Goal: Transaction & Acquisition: Book appointment/travel/reservation

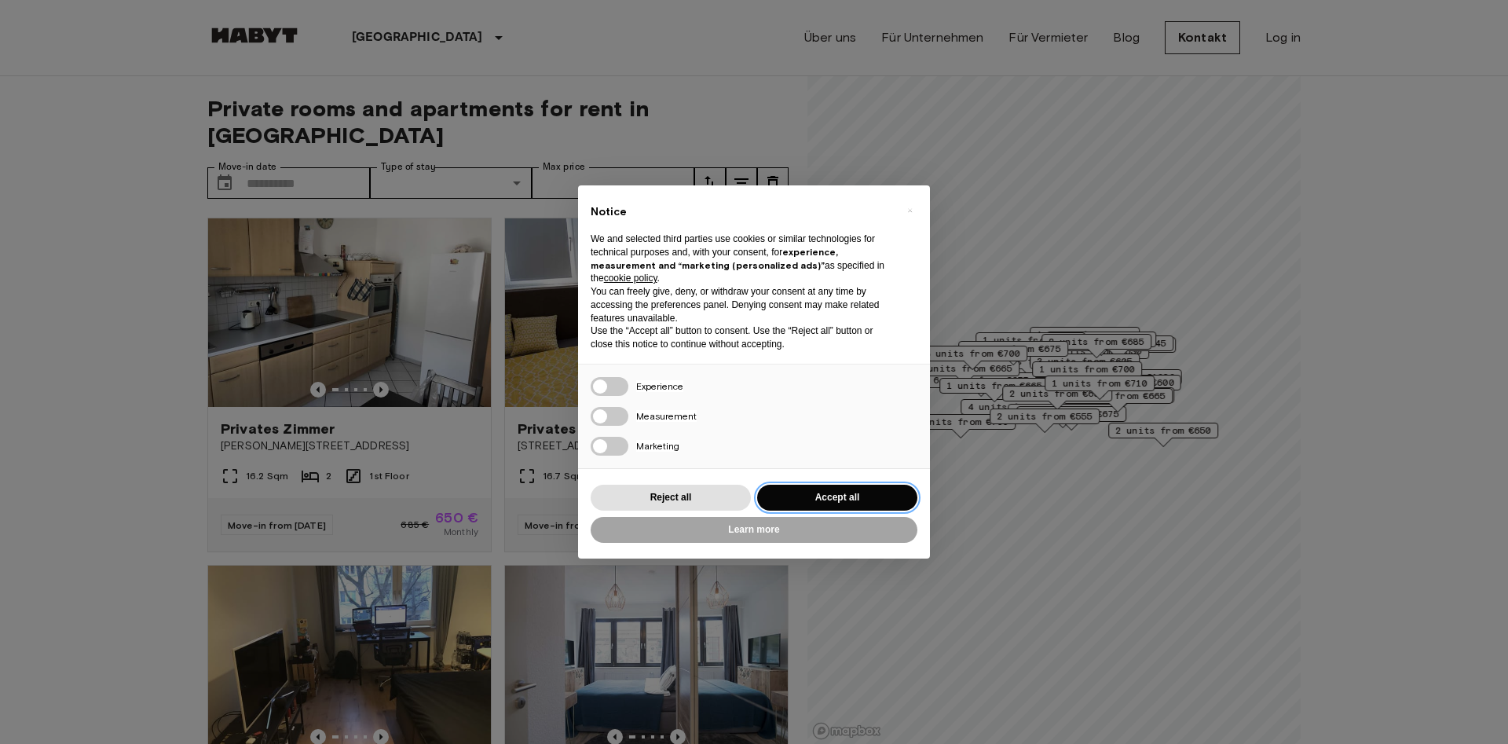
click at [804, 502] on button "Accept all" at bounding box center [837, 498] width 160 height 26
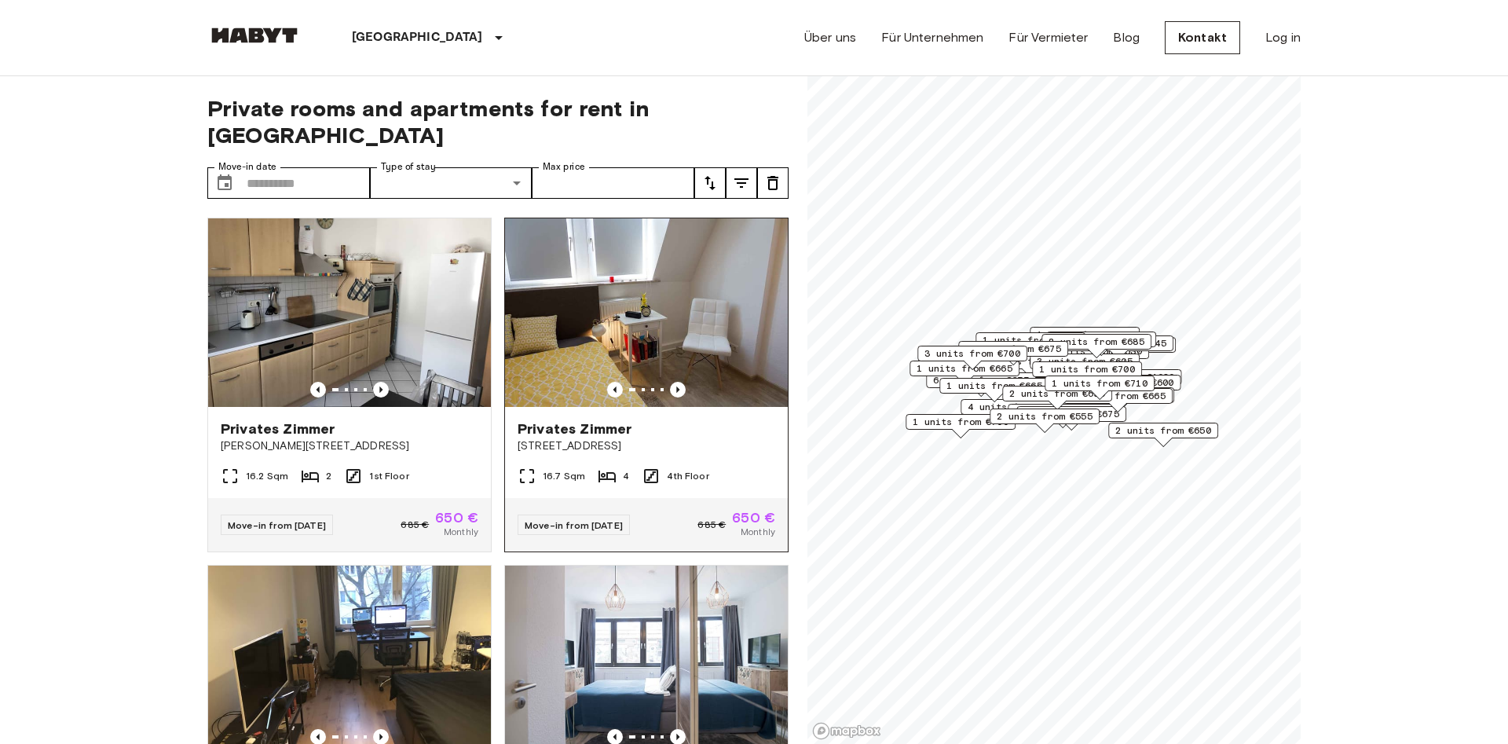
click at [675, 353] on img at bounding box center [646, 312] width 283 height 188
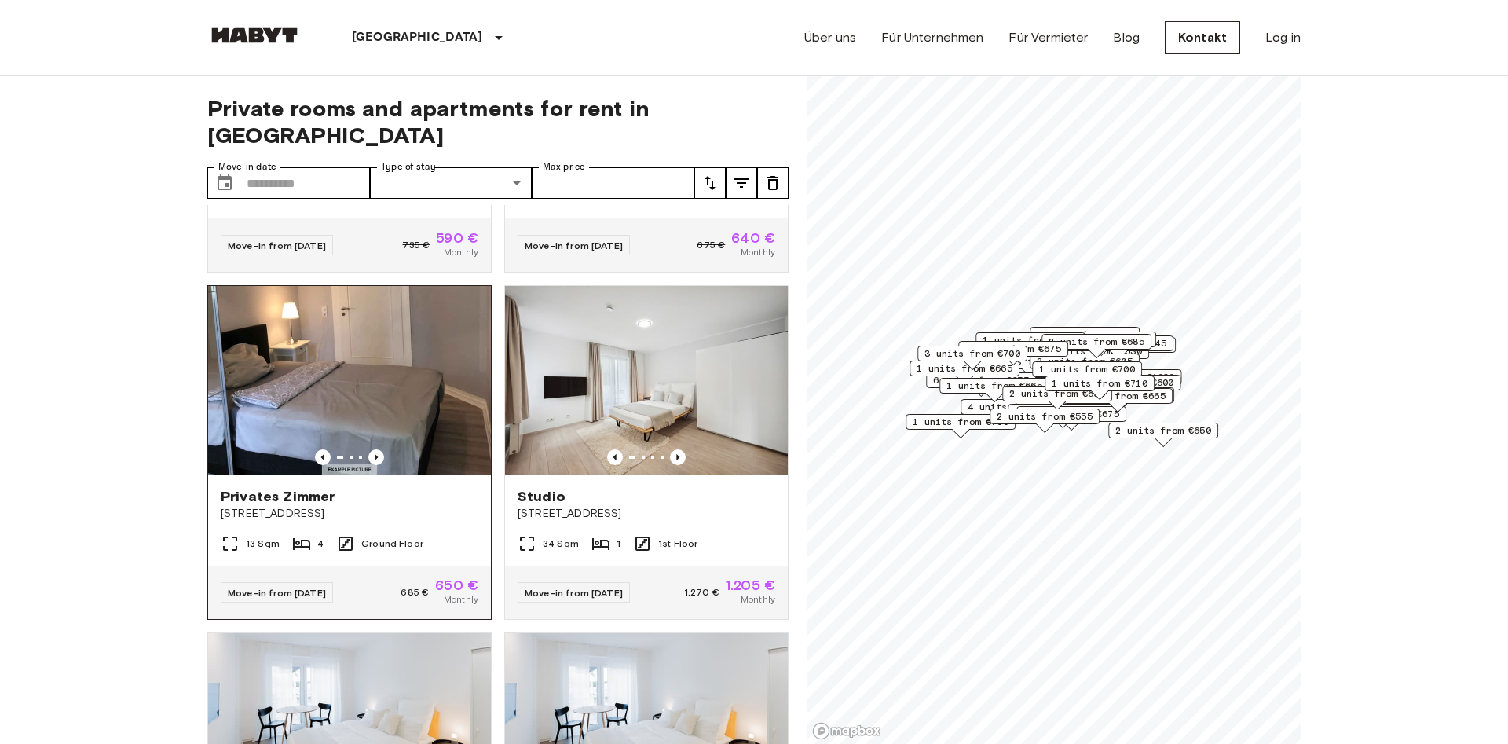
scroll to position [269, 0]
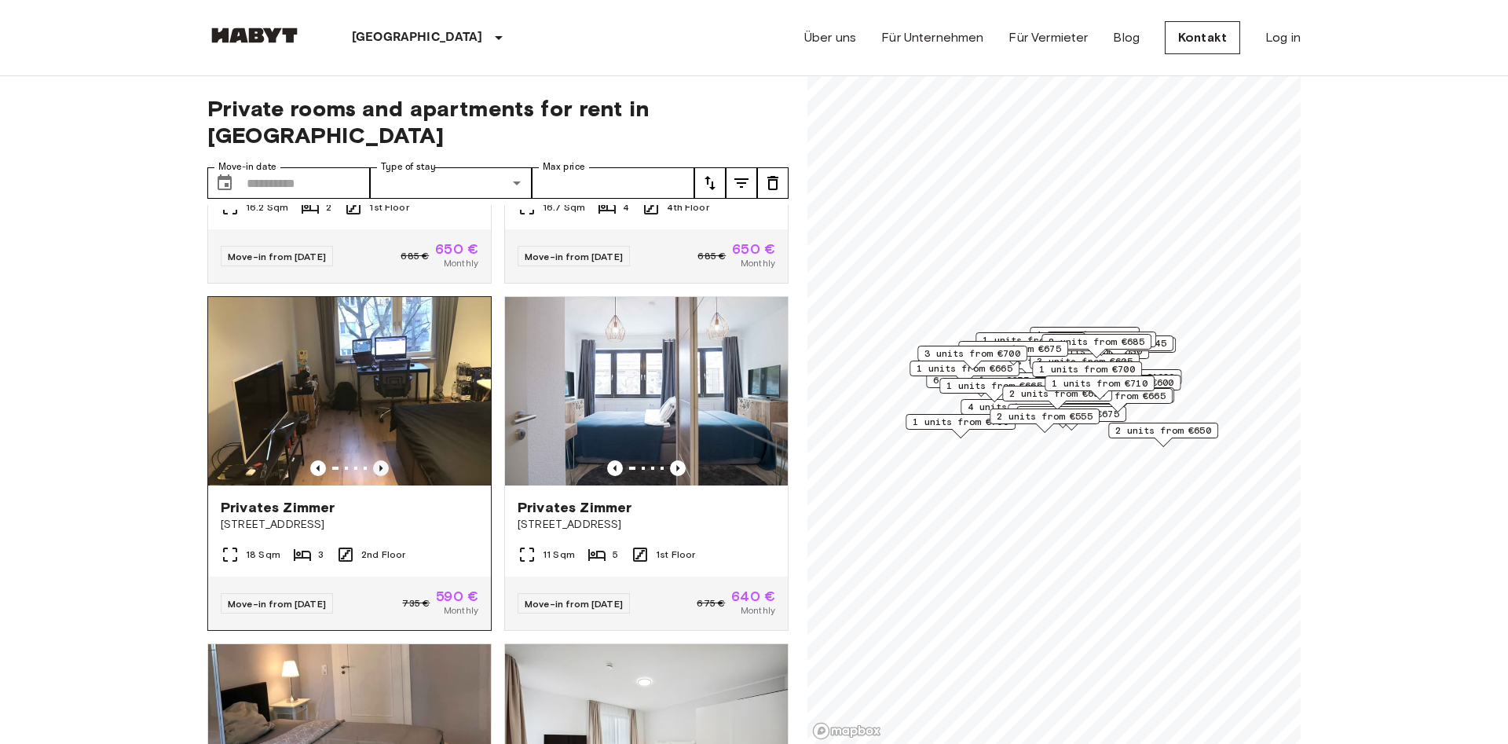
click at [382, 460] on icon "Previous image" at bounding box center [381, 468] width 16 height 16
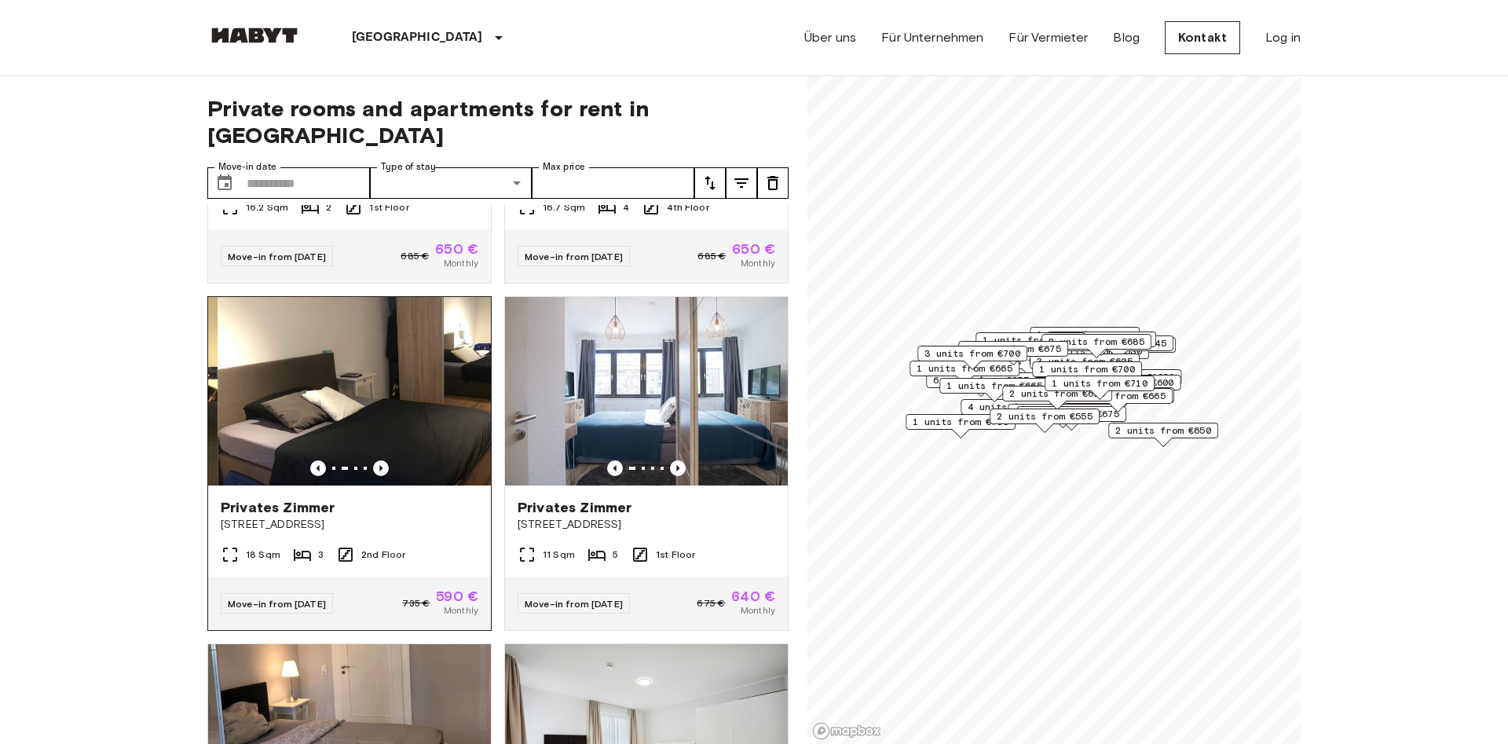
click at [382, 460] on icon "Previous image" at bounding box center [381, 468] width 16 height 16
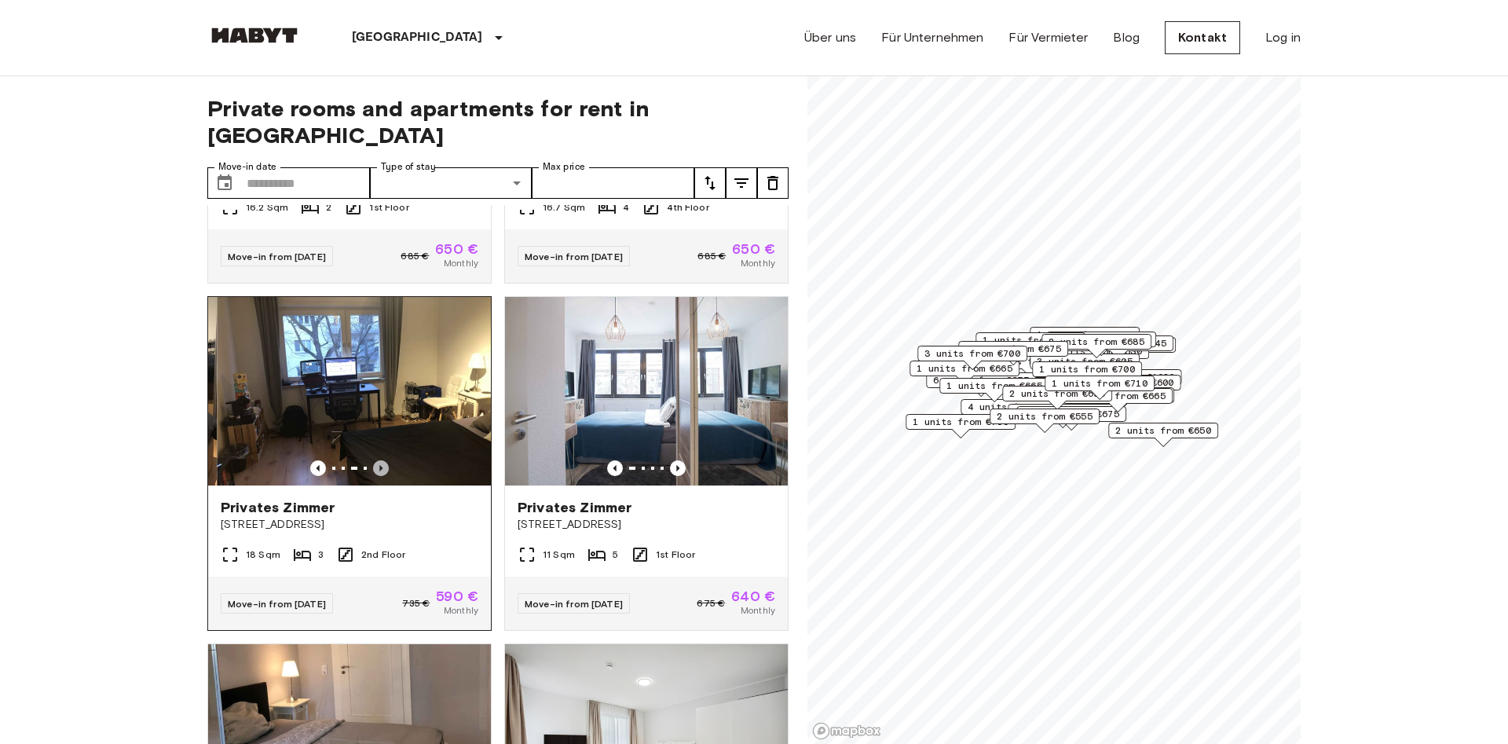
click at [382, 460] on icon "Previous image" at bounding box center [381, 468] width 16 height 16
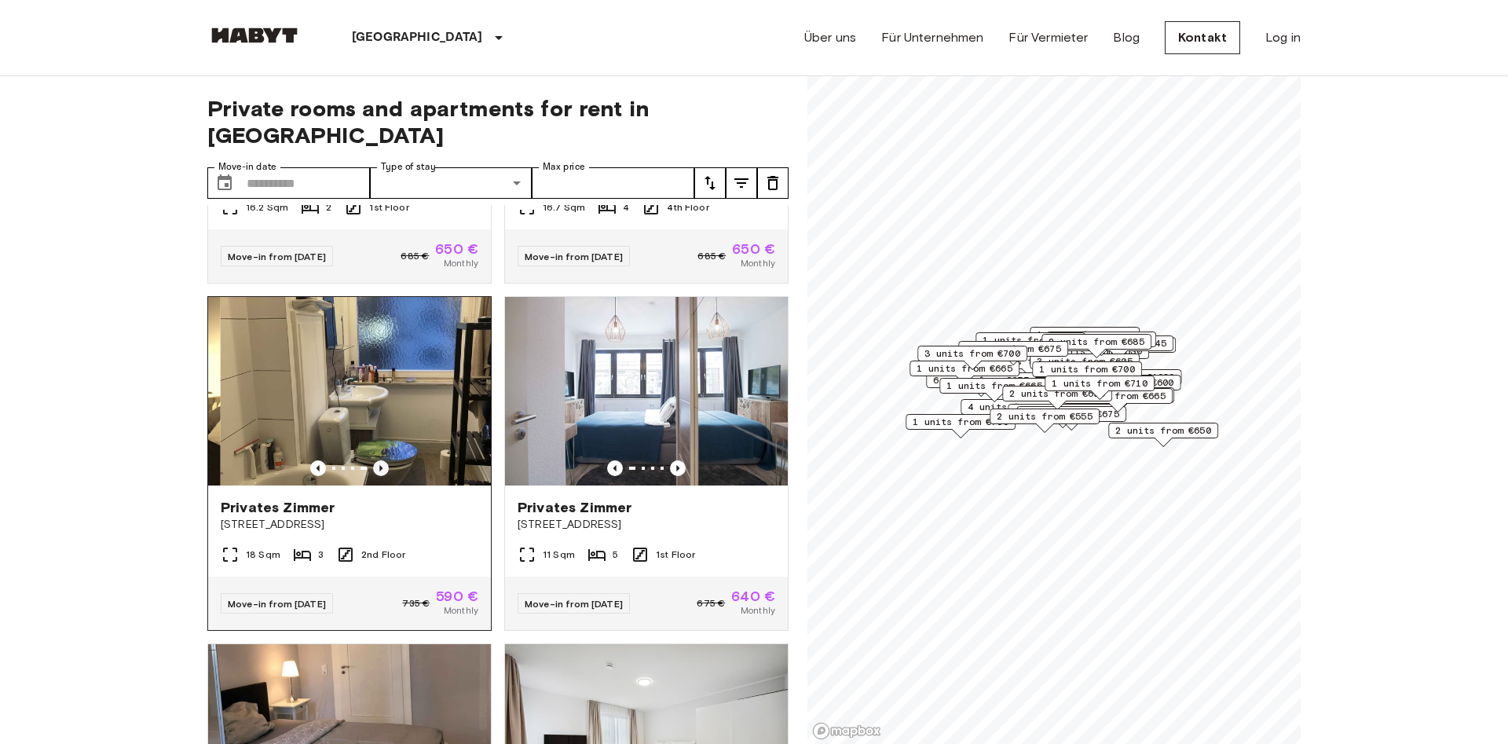
click at [382, 460] on icon "Previous image" at bounding box center [381, 468] width 16 height 16
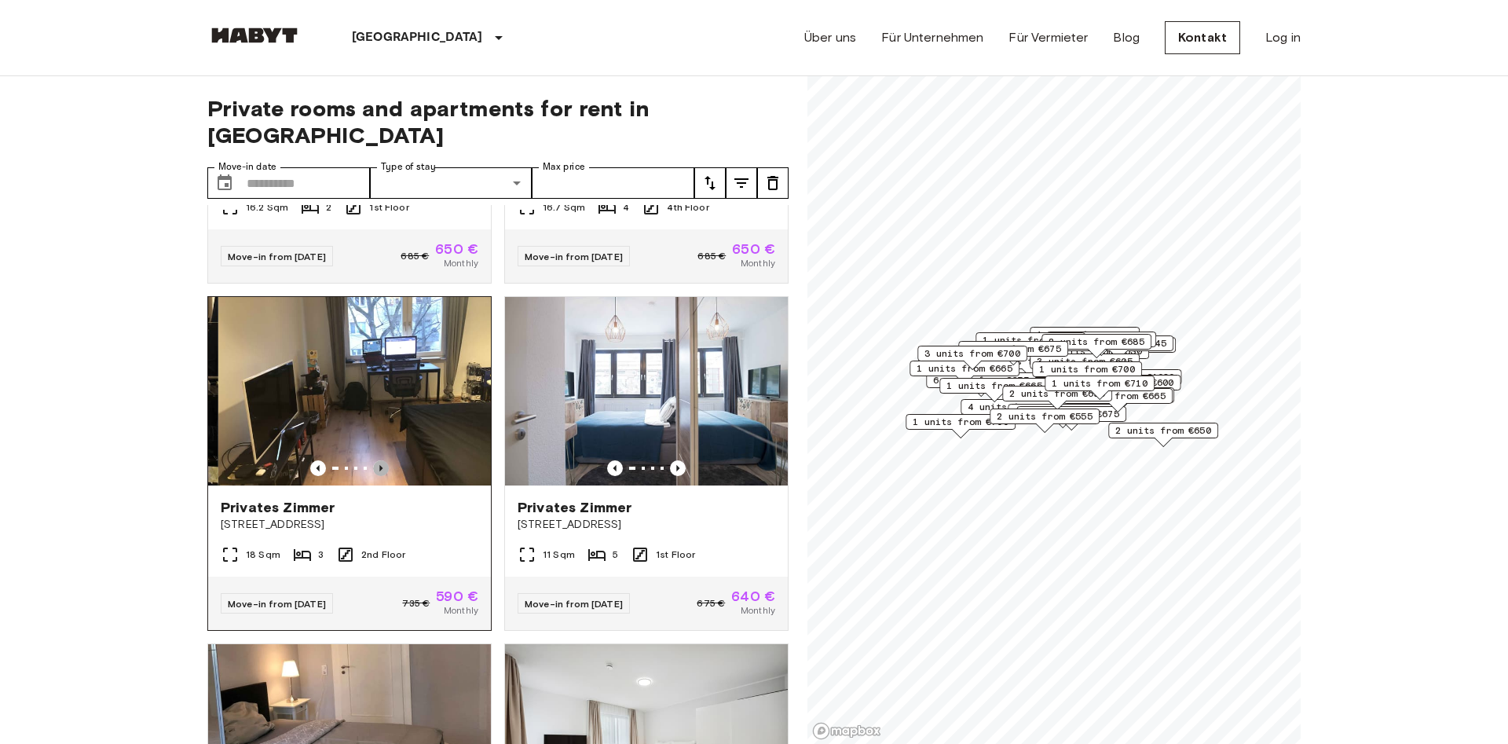
click at [382, 460] on icon "Previous image" at bounding box center [381, 468] width 16 height 16
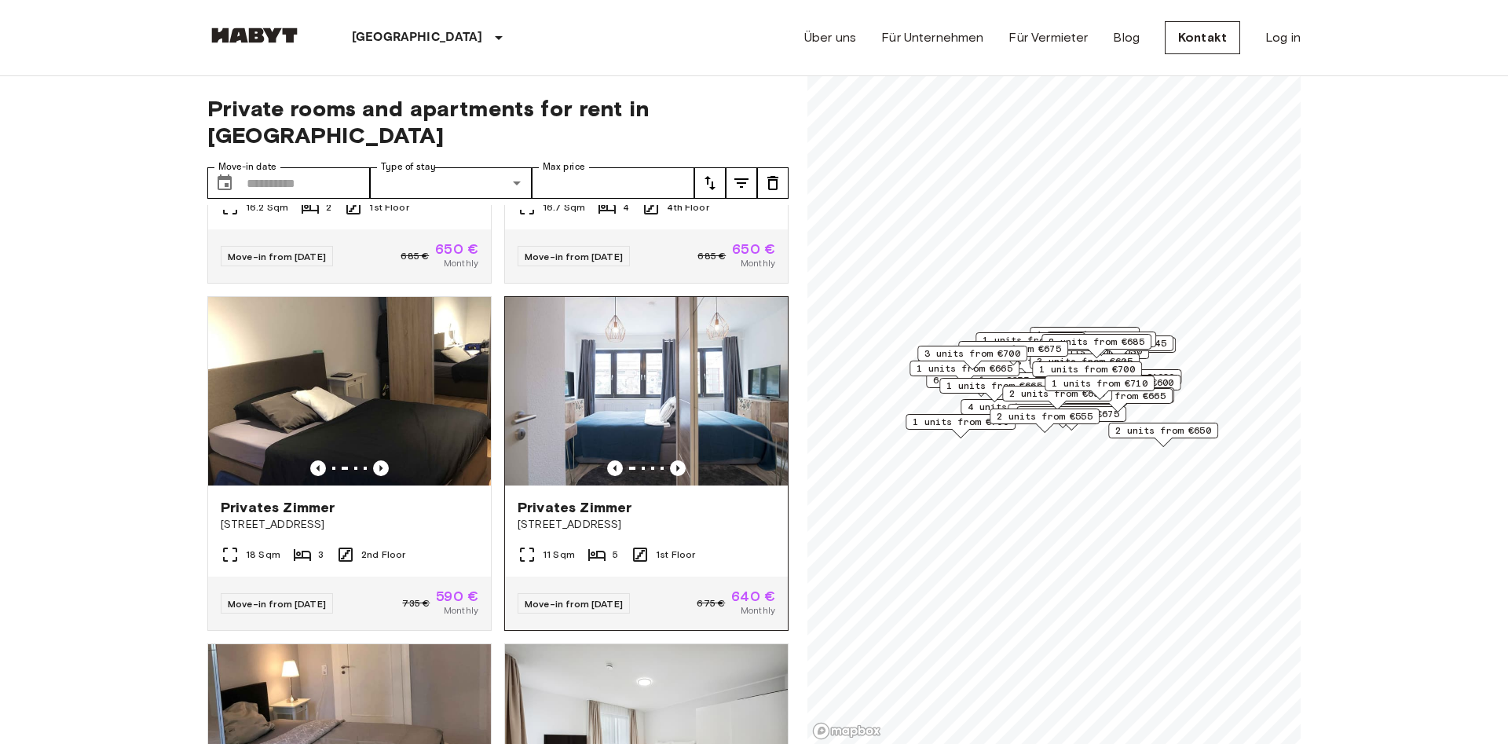
scroll to position [0, 0]
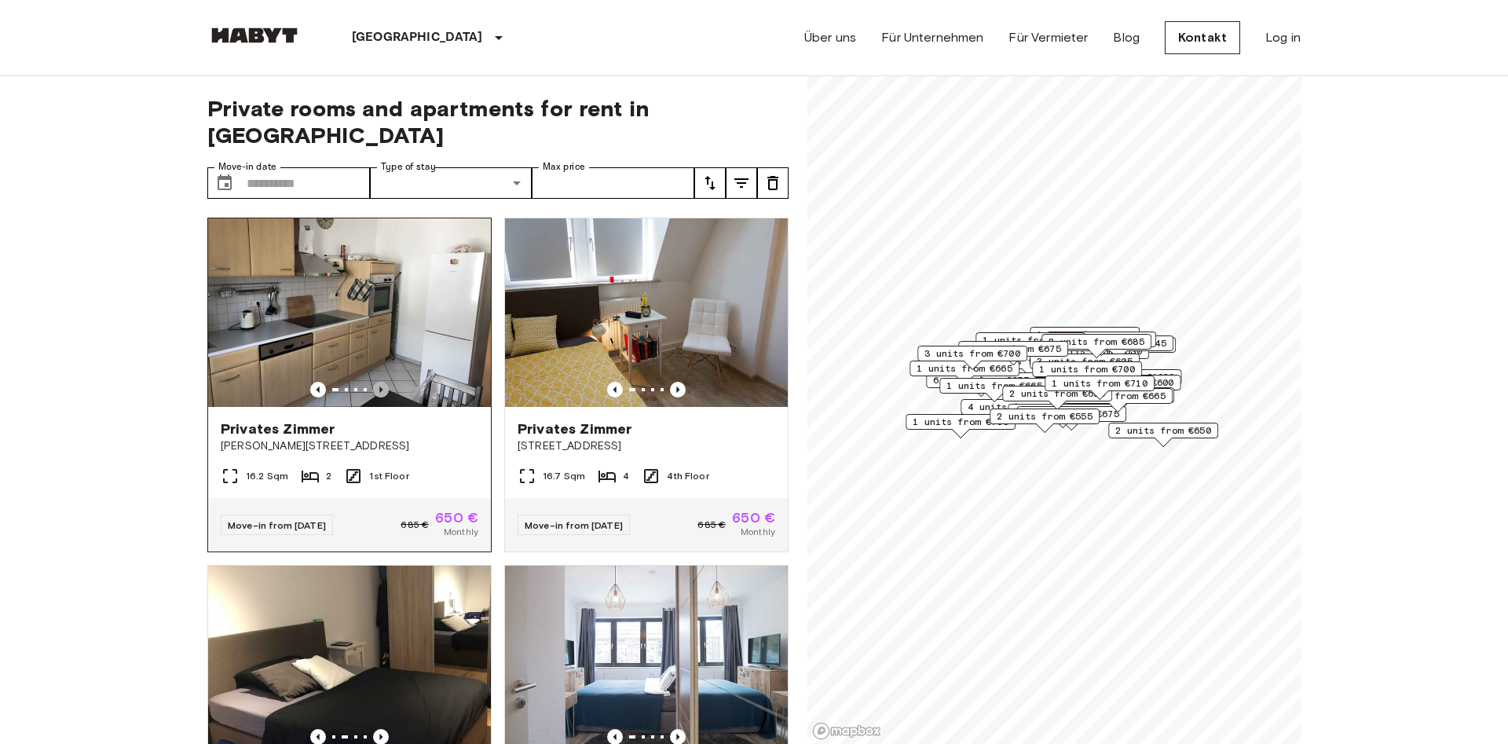
click at [379, 382] on icon "Previous image" at bounding box center [381, 390] width 16 height 16
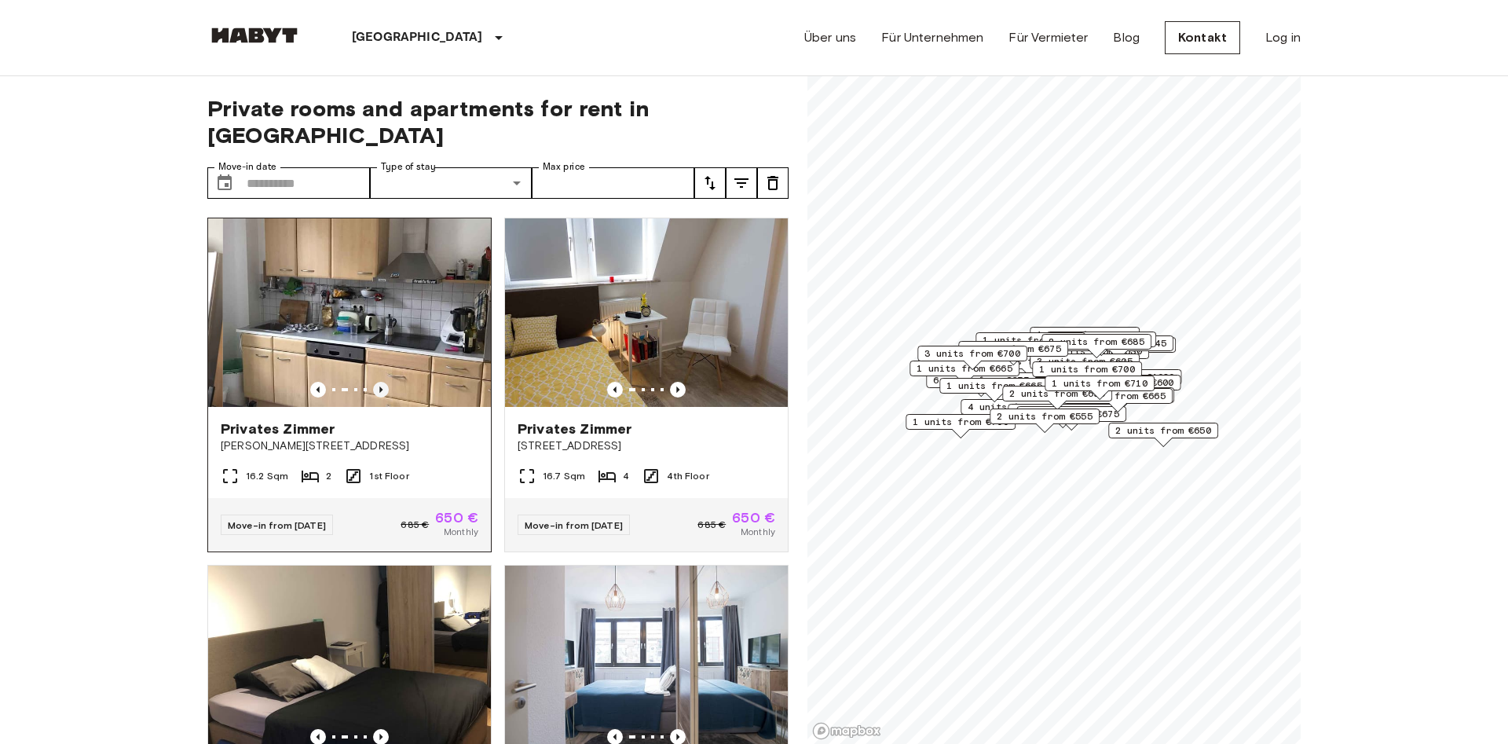
click at [379, 382] on icon "Previous image" at bounding box center [381, 390] width 16 height 16
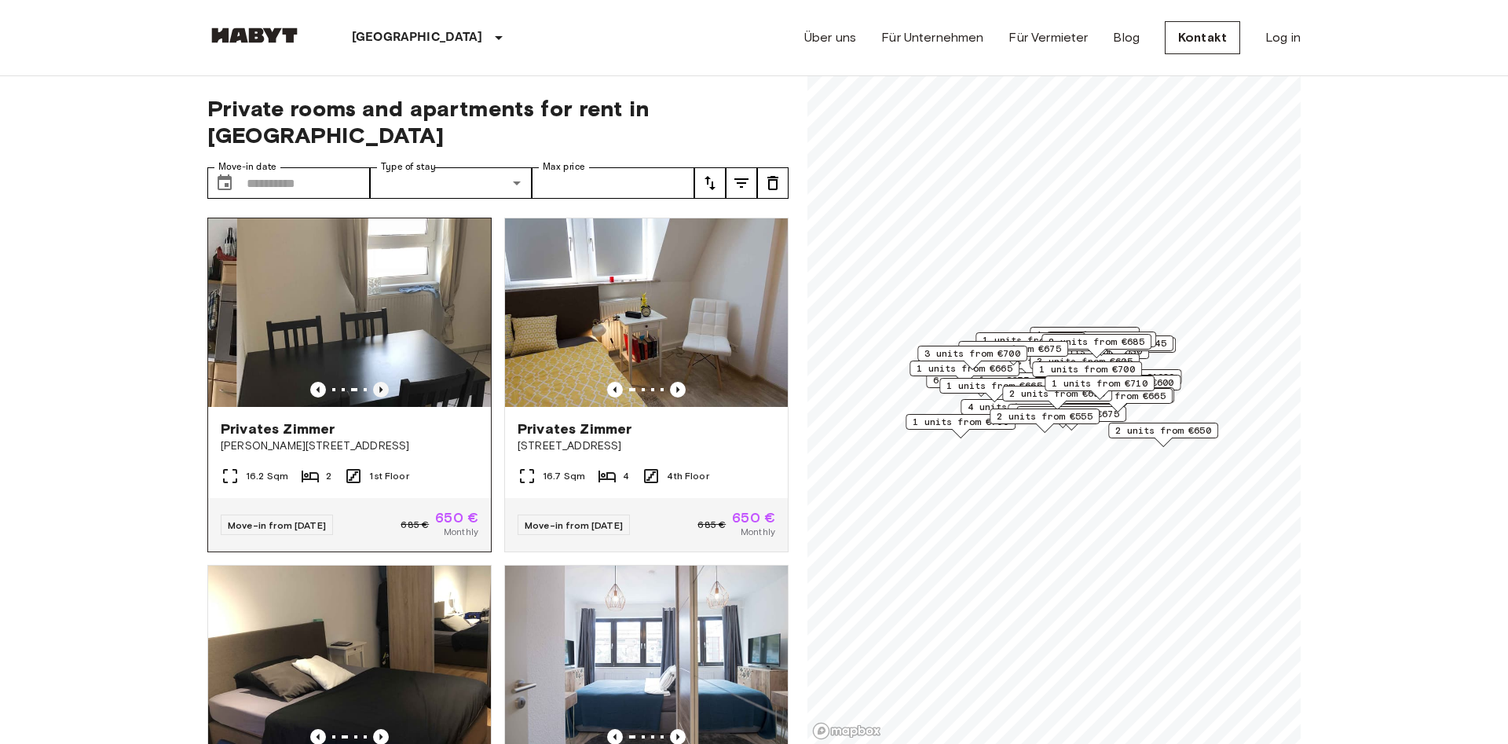
click at [379, 382] on icon "Previous image" at bounding box center [381, 390] width 16 height 16
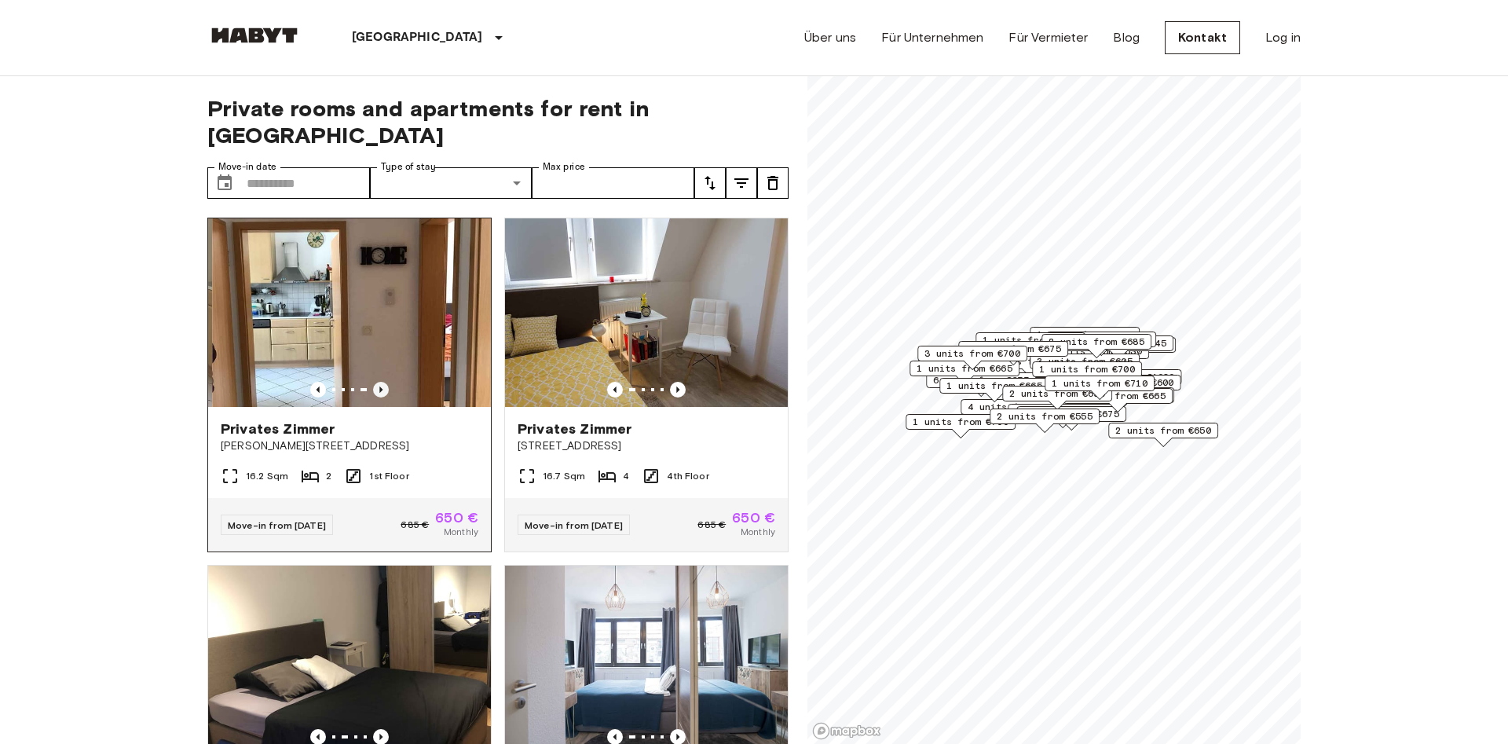
click at [379, 382] on icon "Previous image" at bounding box center [381, 390] width 16 height 16
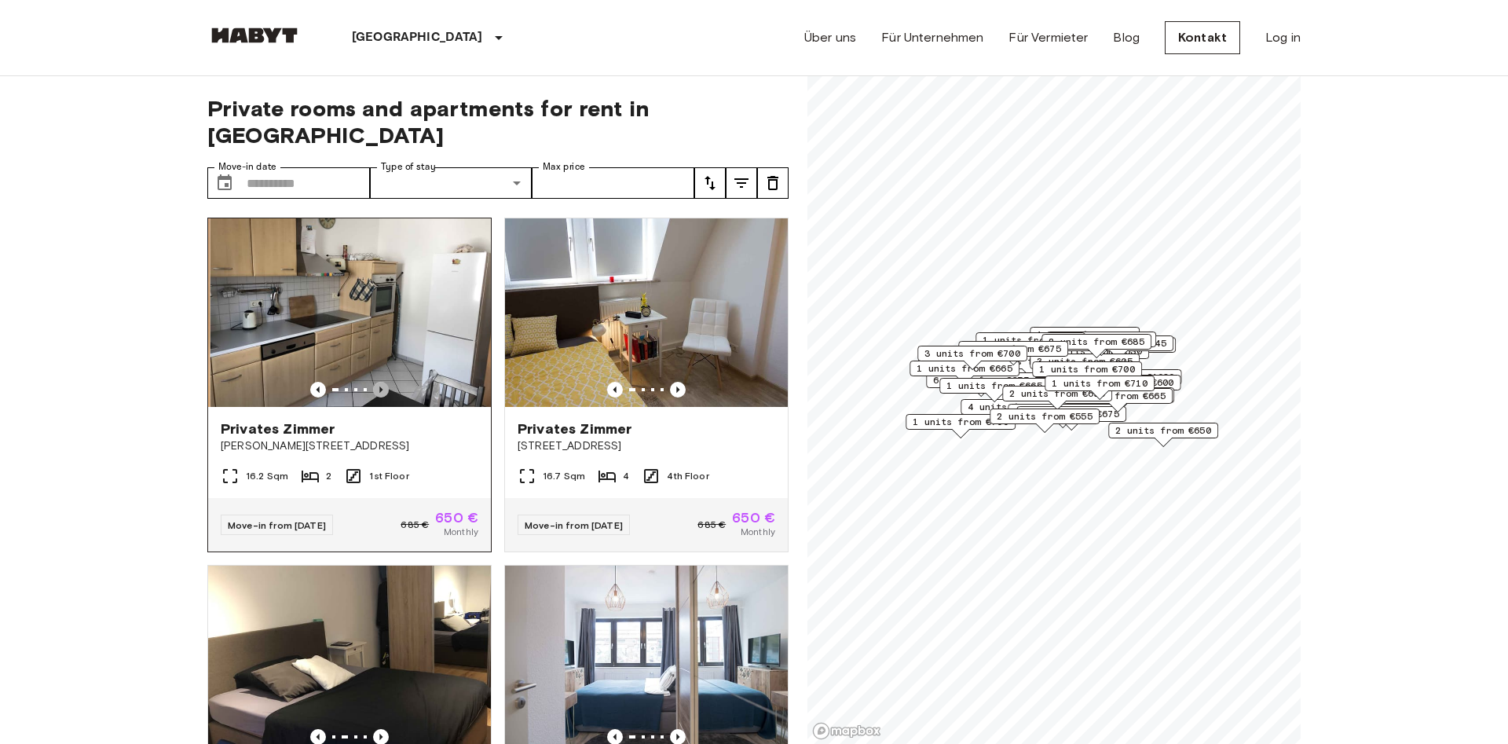
click at [379, 382] on icon "Previous image" at bounding box center [381, 390] width 16 height 16
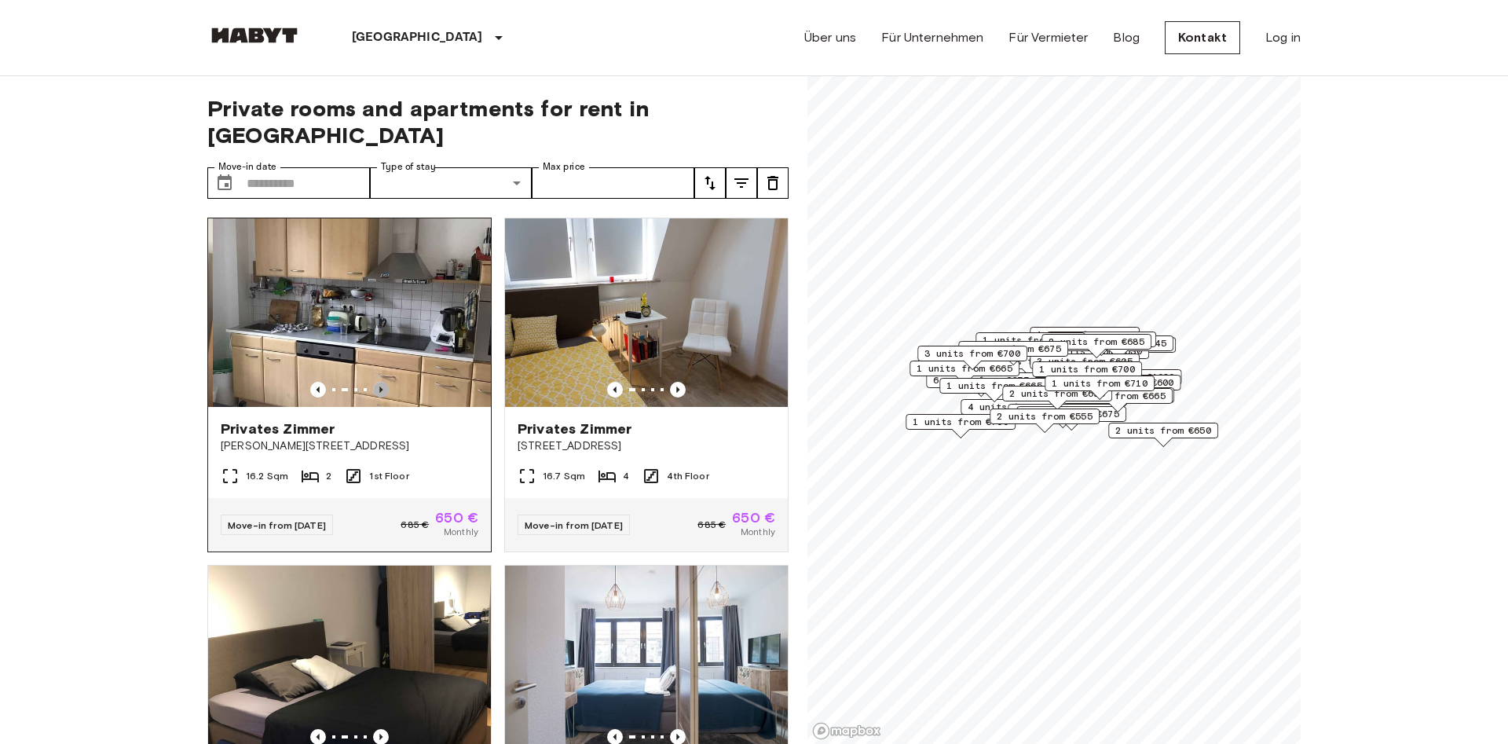
click at [379, 382] on icon "Previous image" at bounding box center [381, 390] width 16 height 16
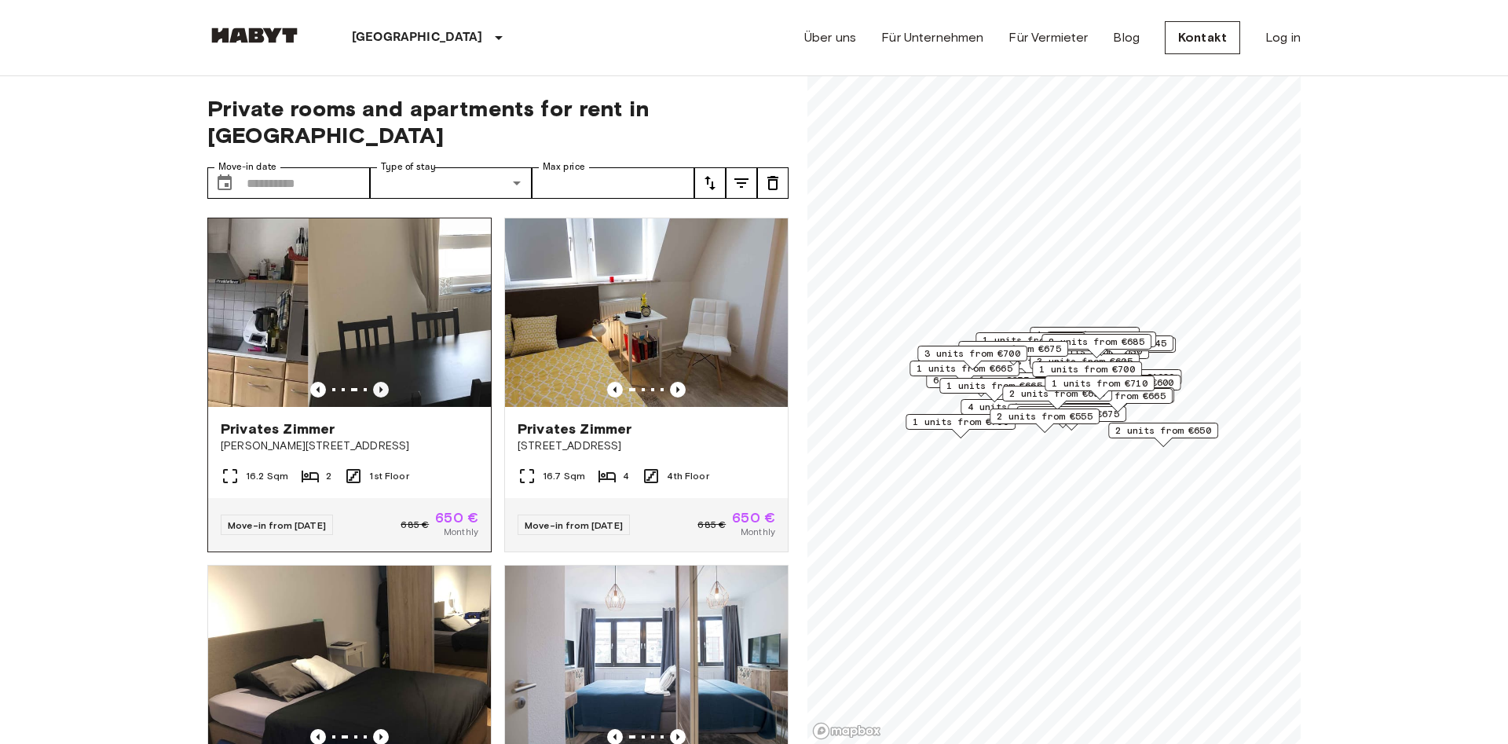
click at [379, 382] on icon "Previous image" at bounding box center [381, 390] width 16 height 16
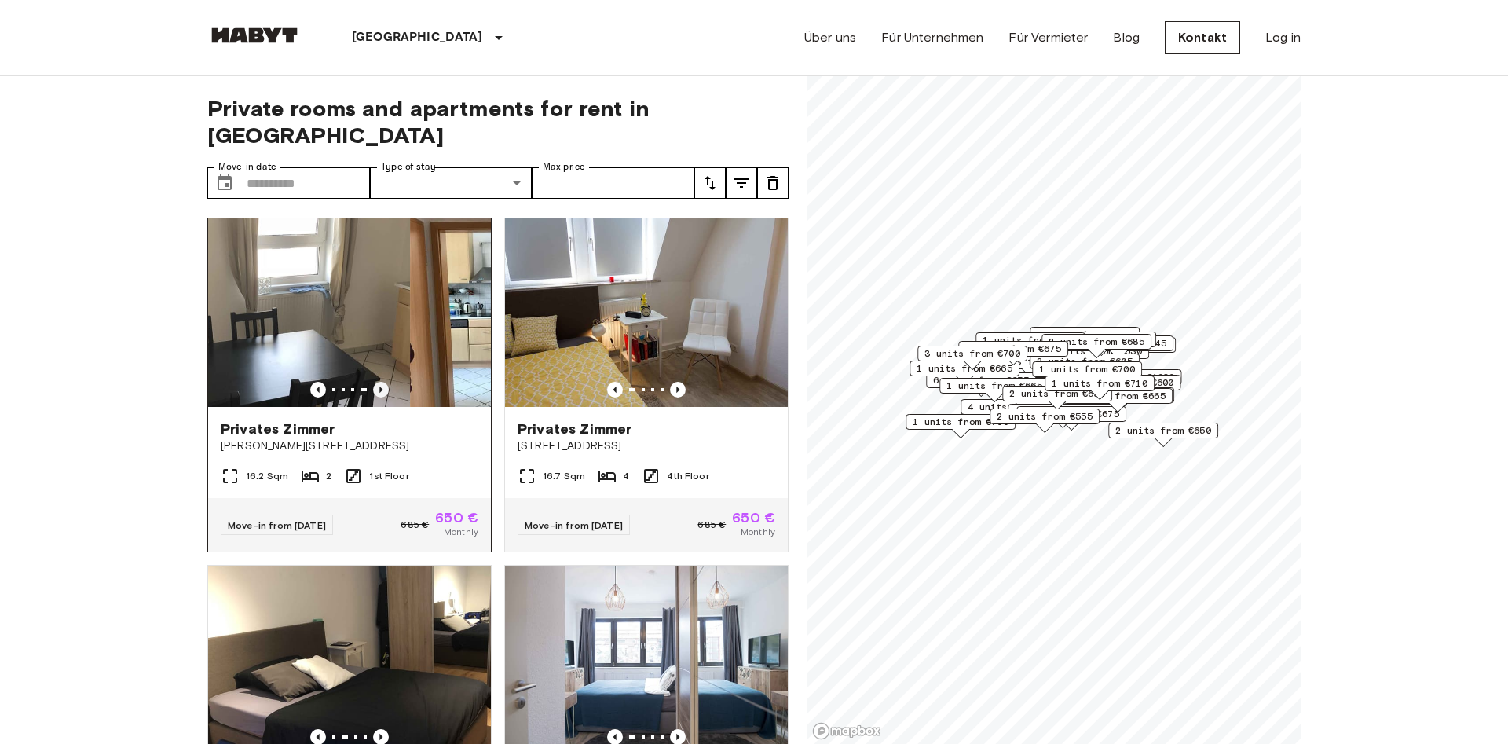
click at [379, 382] on icon "Previous image" at bounding box center [381, 390] width 16 height 16
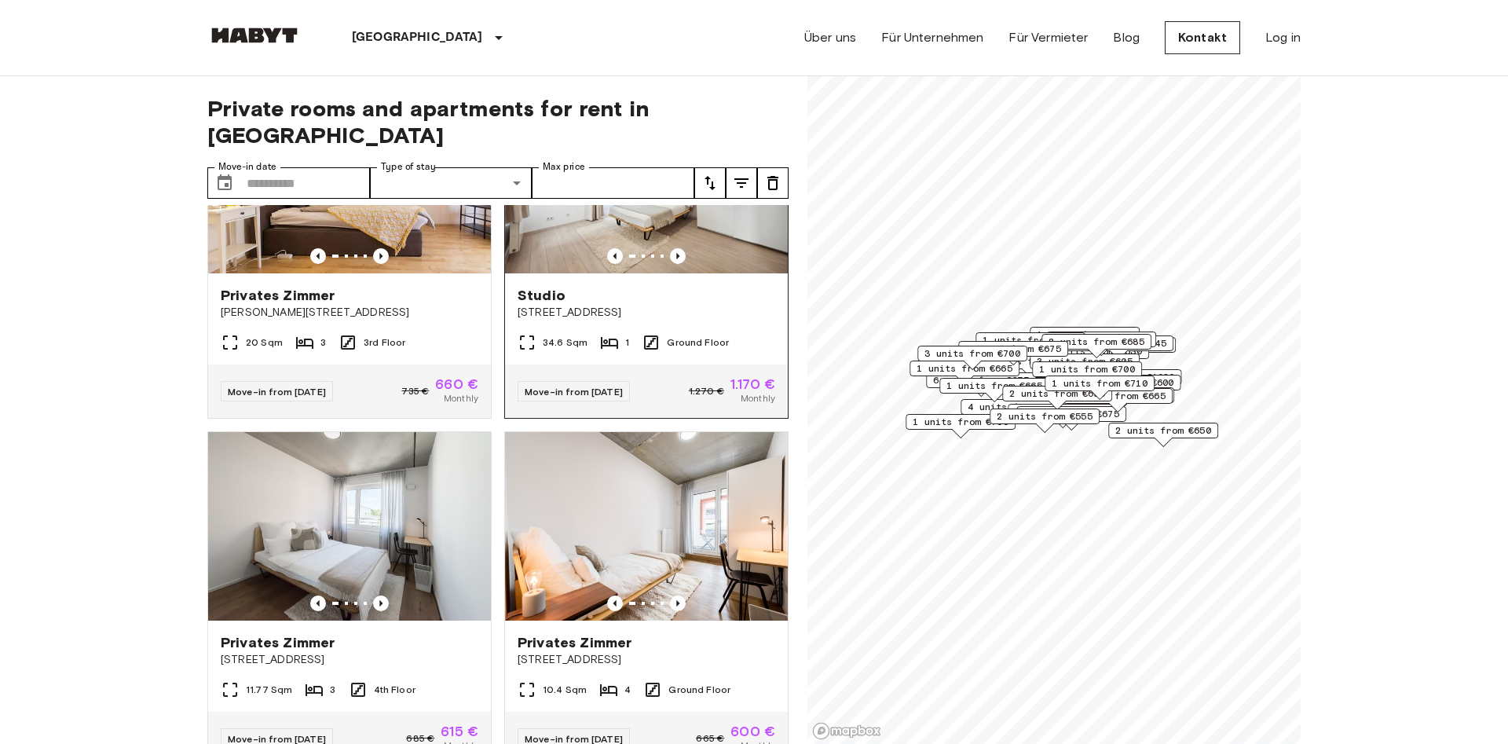
scroll to position [1612, 0]
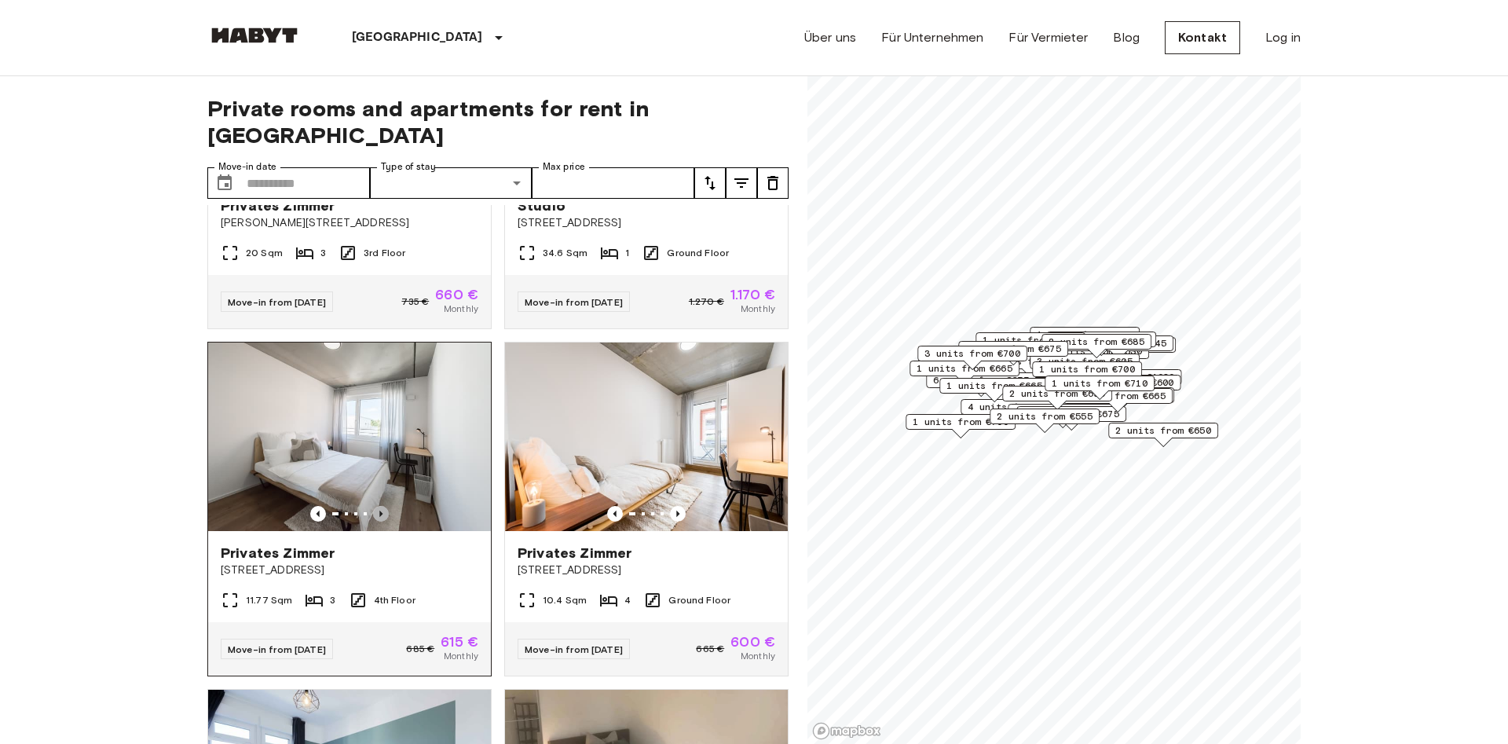
click at [385, 506] on icon "Previous image" at bounding box center [381, 514] width 16 height 16
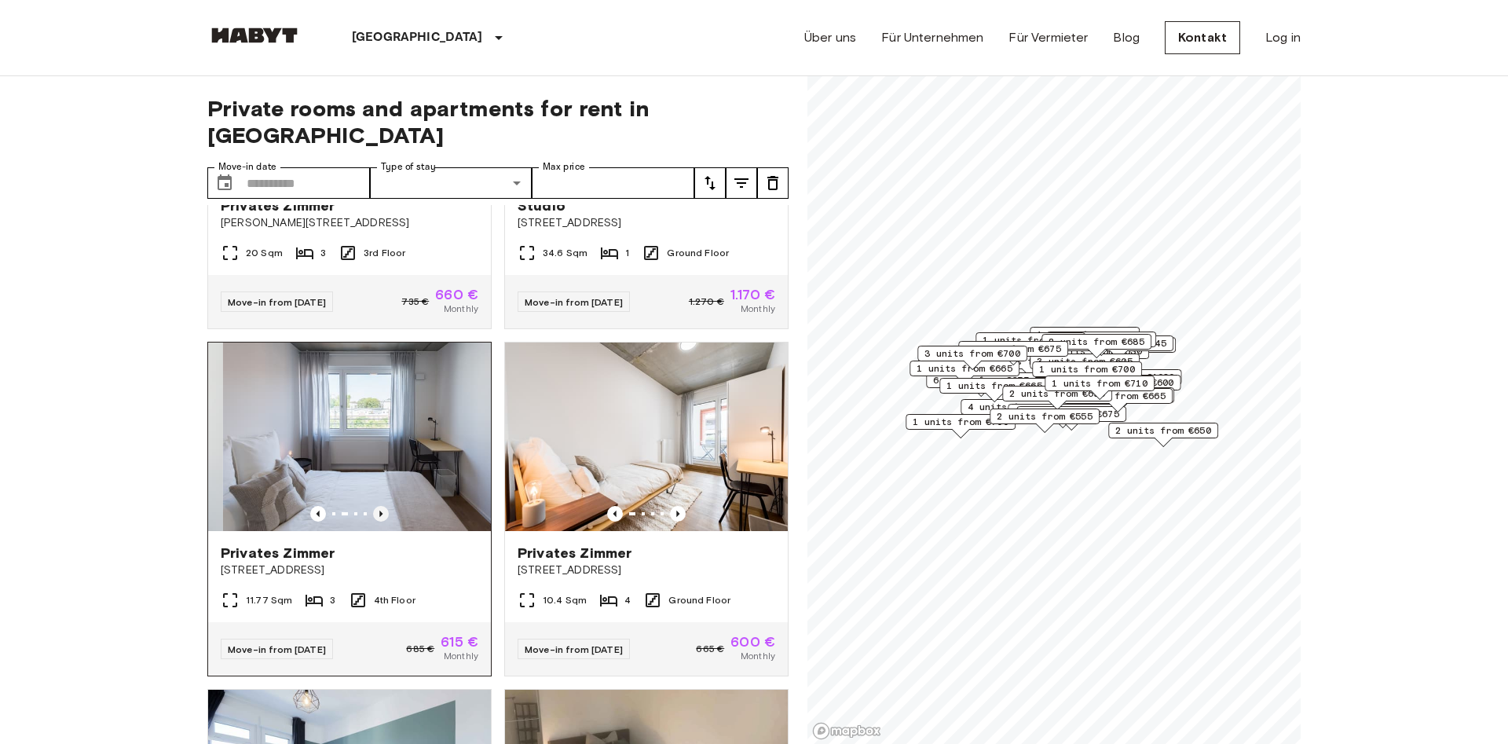
click at [385, 506] on icon "Previous image" at bounding box center [381, 514] width 16 height 16
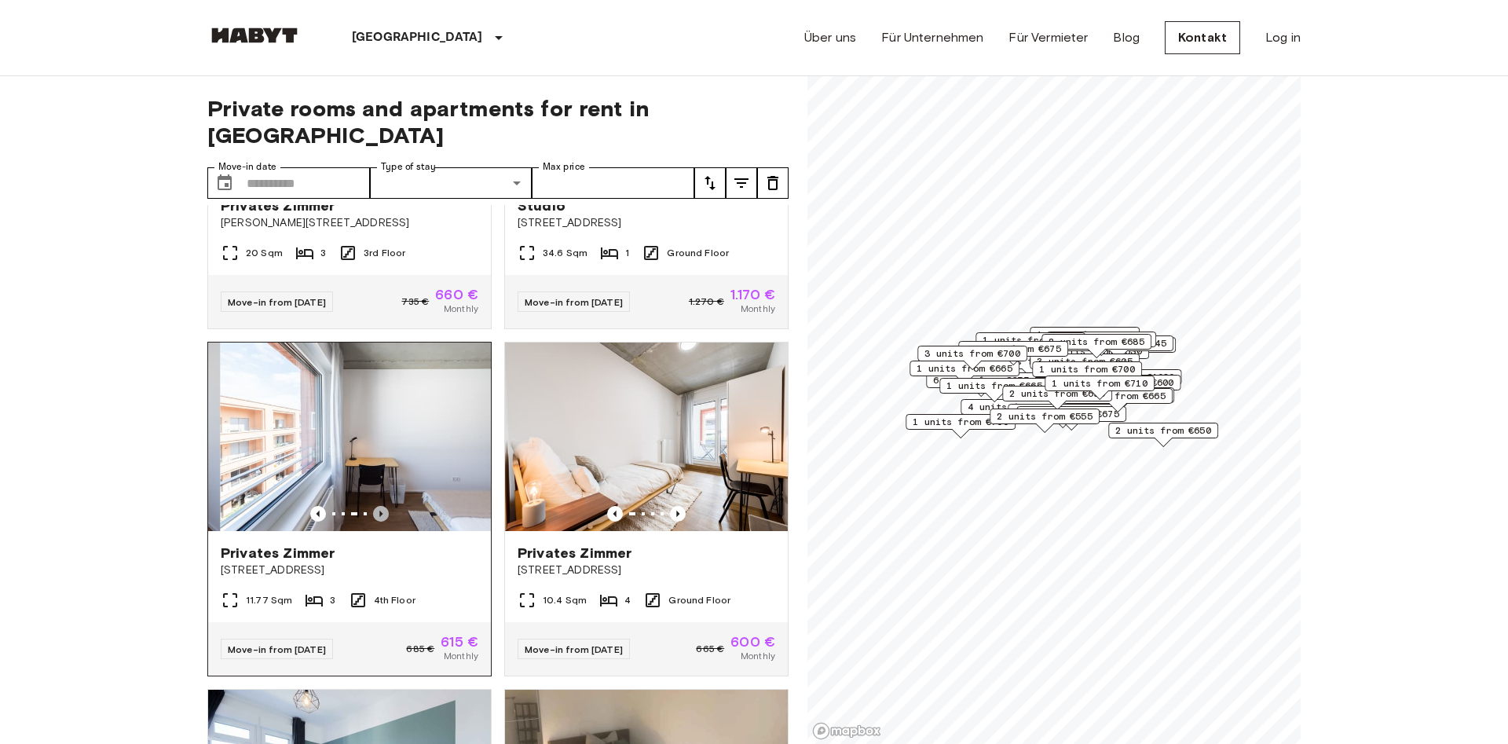
click at [385, 506] on icon "Previous image" at bounding box center [381, 514] width 16 height 16
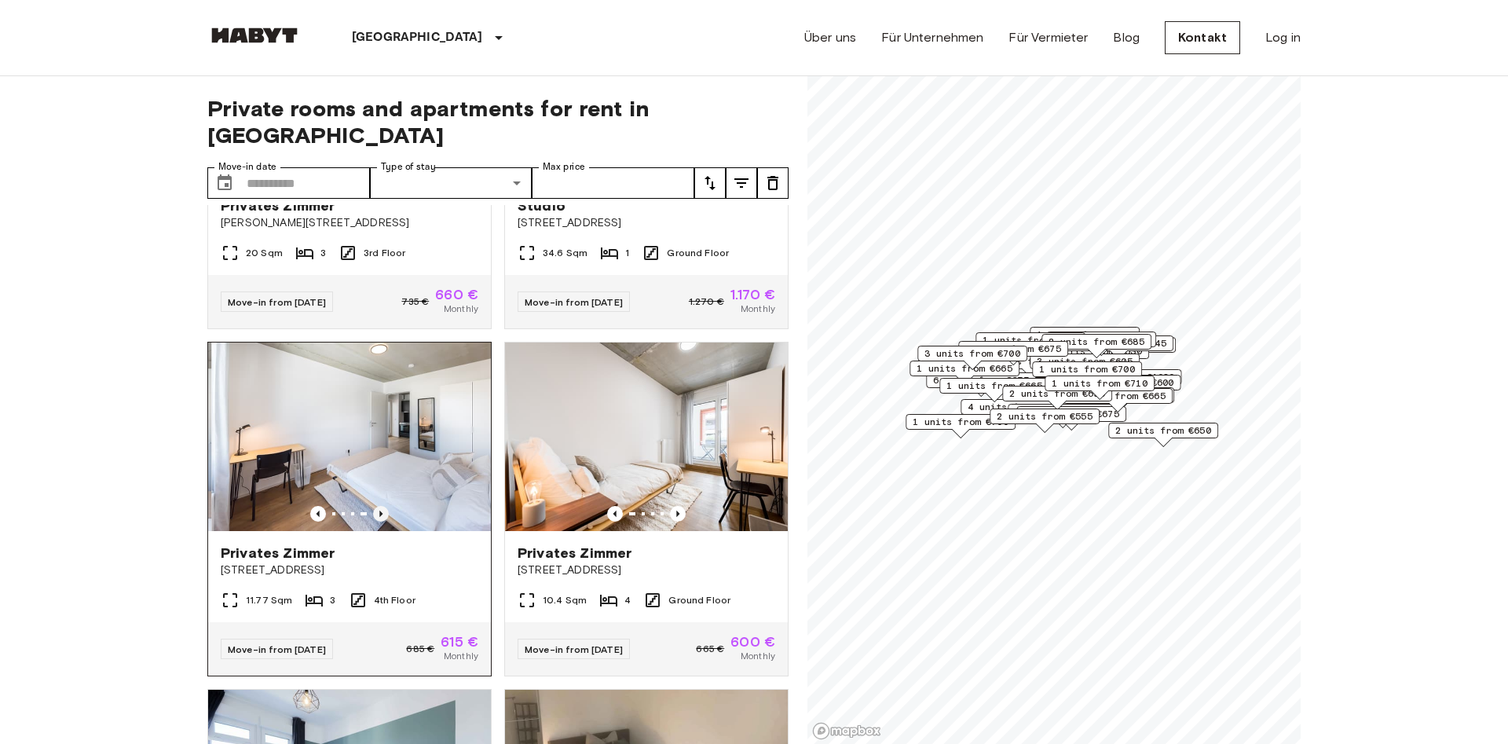
click at [385, 506] on icon "Previous image" at bounding box center [381, 514] width 16 height 16
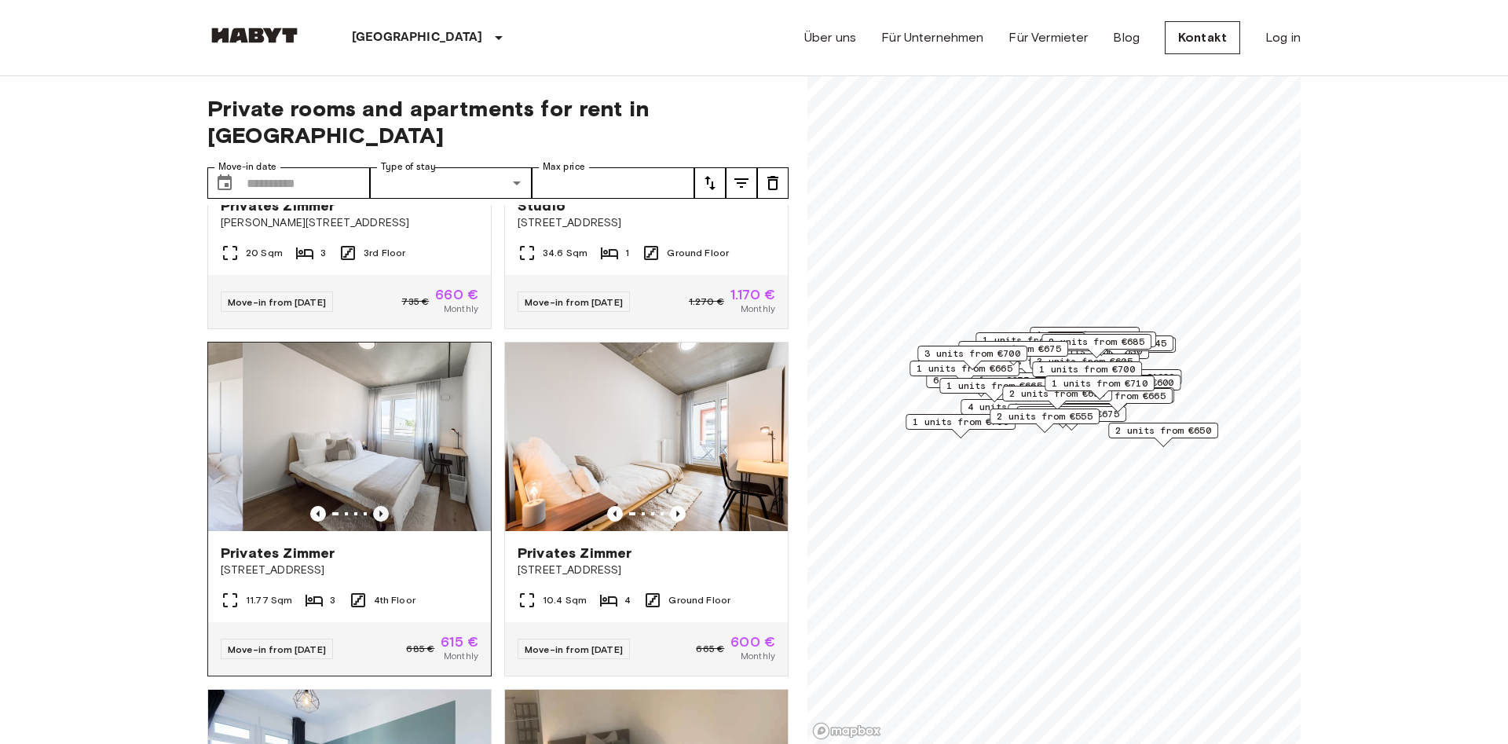
click at [385, 506] on icon "Previous image" at bounding box center [381, 514] width 16 height 16
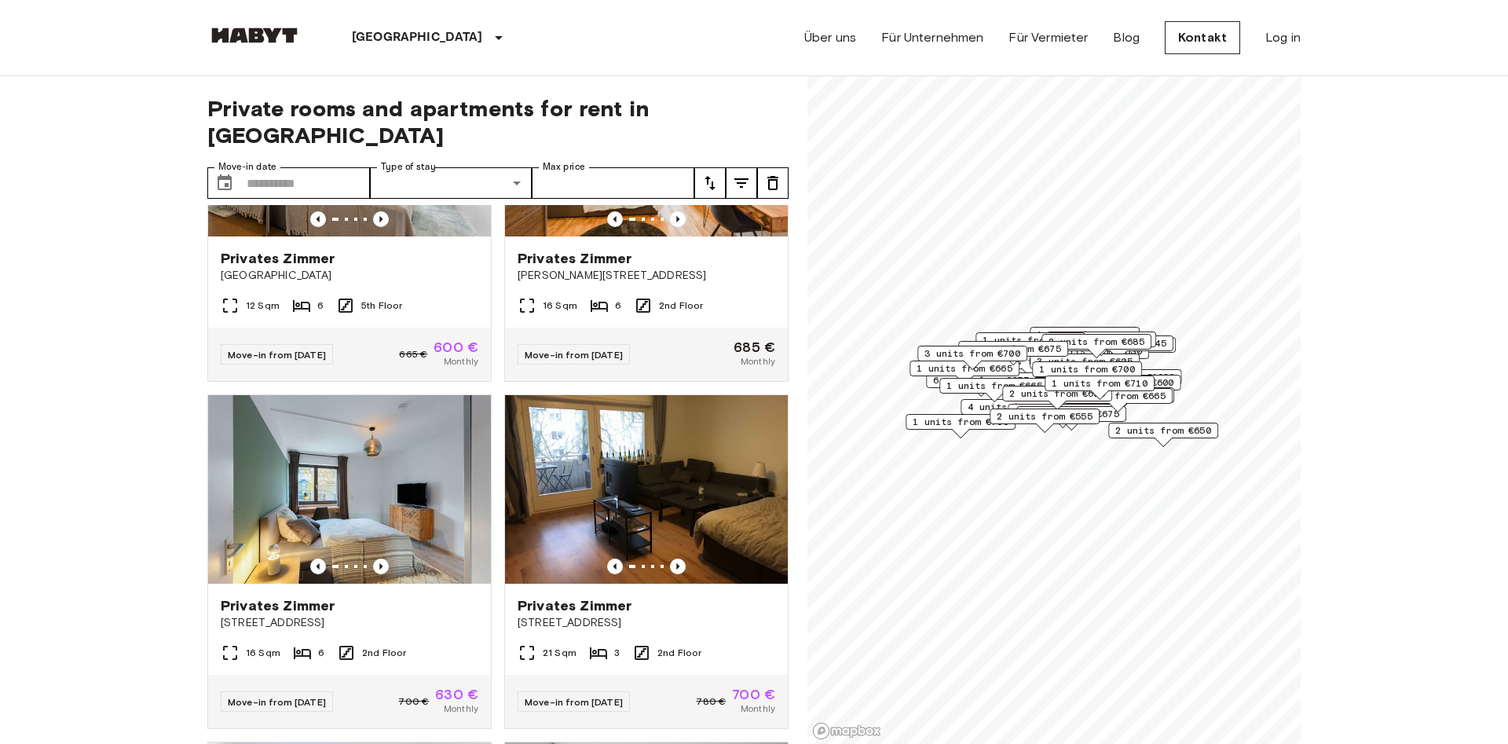
scroll to position [2757, 0]
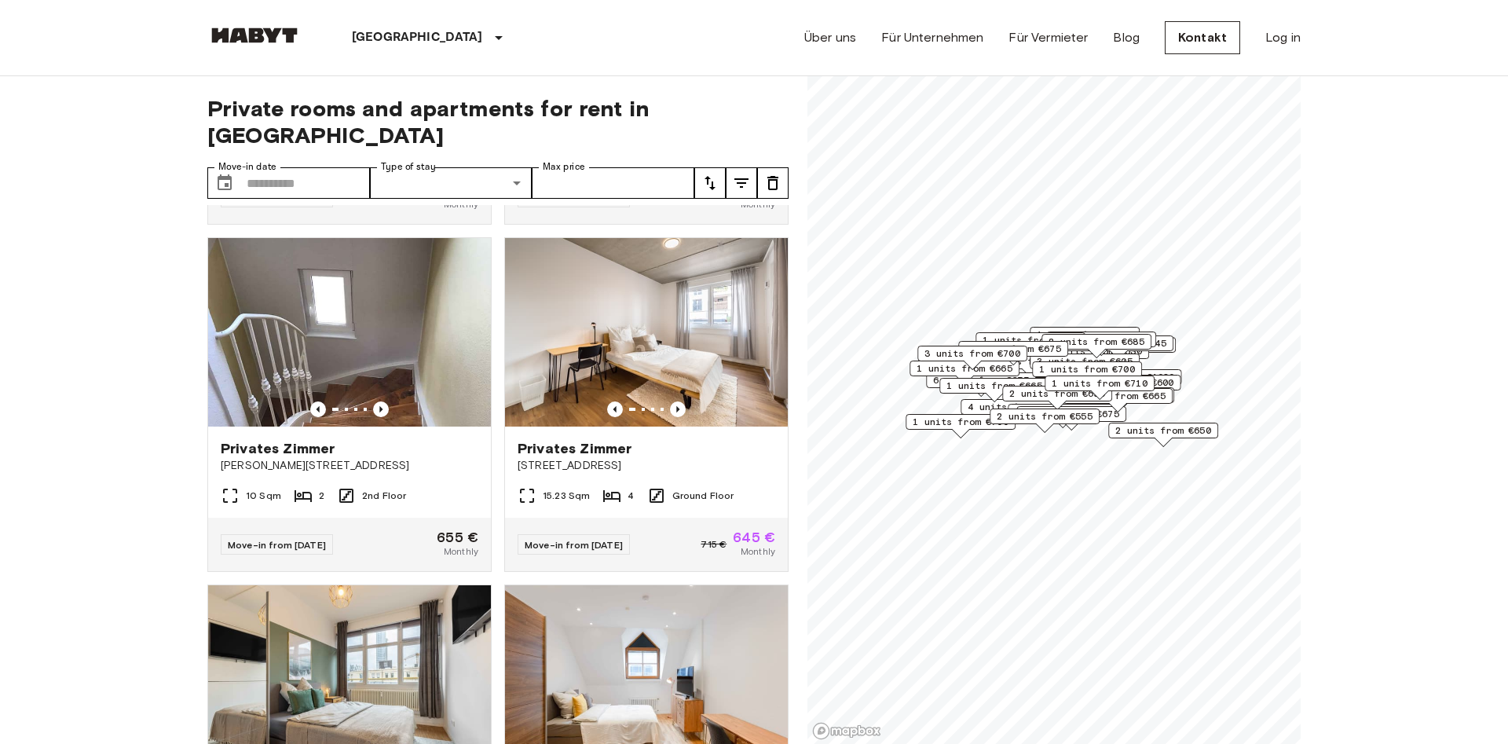
click at [719, 174] on icon "tune" at bounding box center [710, 183] width 19 height 19
click at [730, 218] on li "Lowest price" at bounding box center [772, 214] width 157 height 28
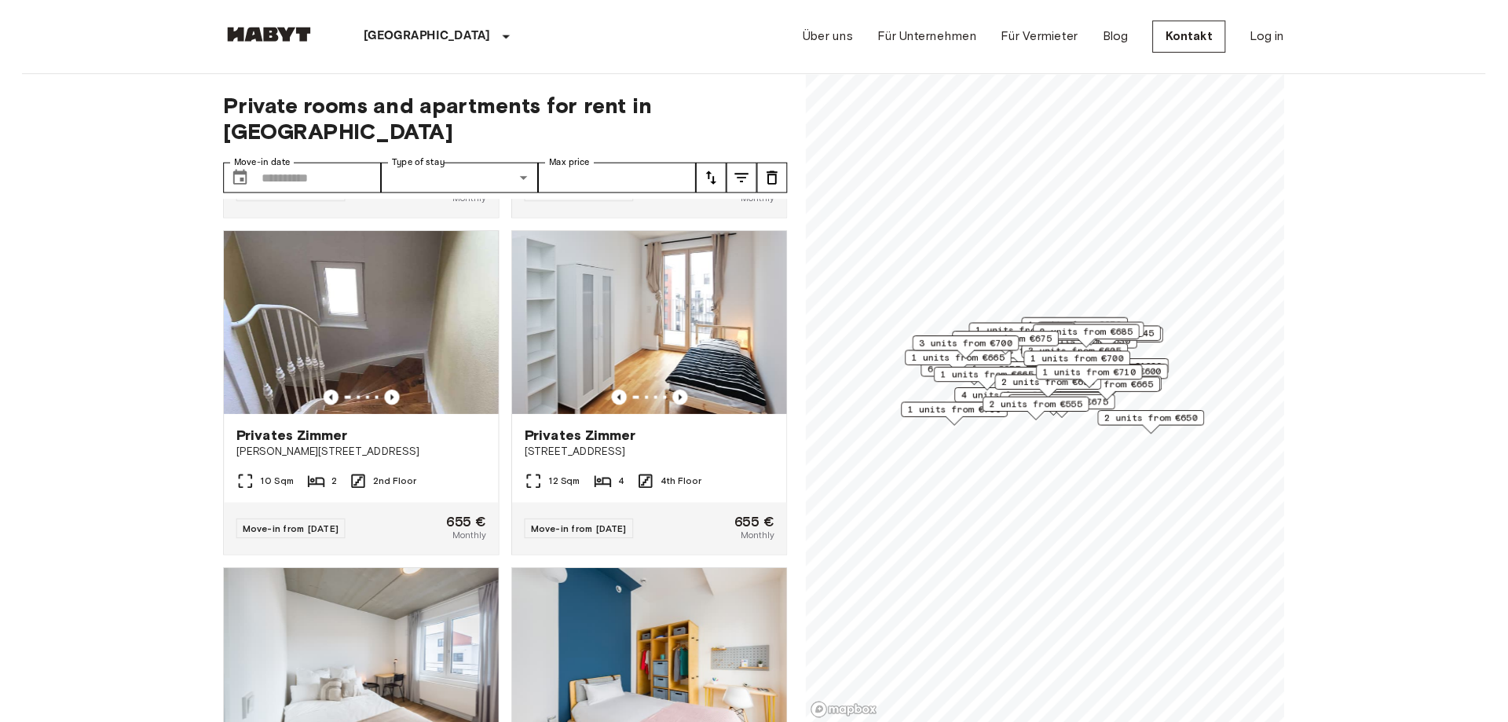
scroll to position [327, 0]
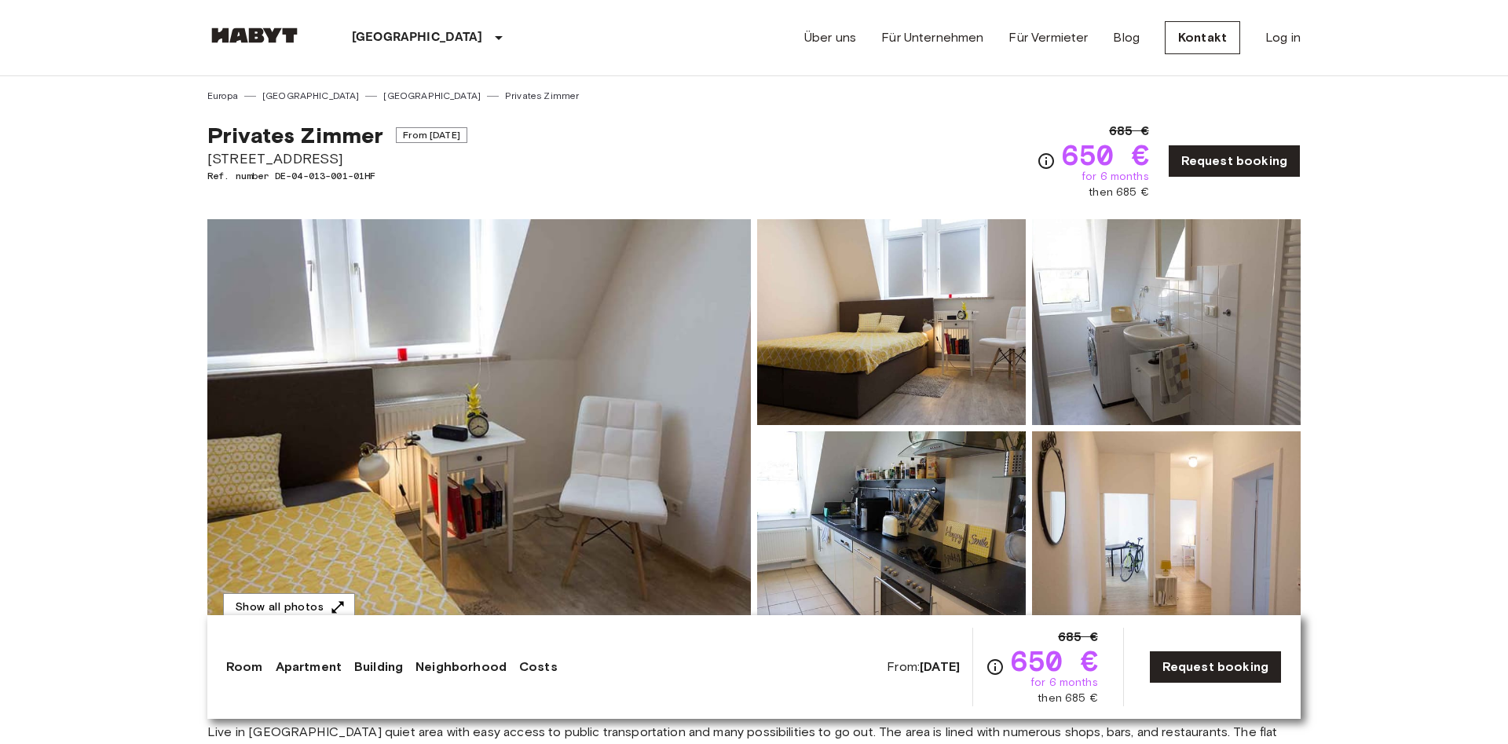
click at [1151, 373] on img at bounding box center [1166, 322] width 269 height 206
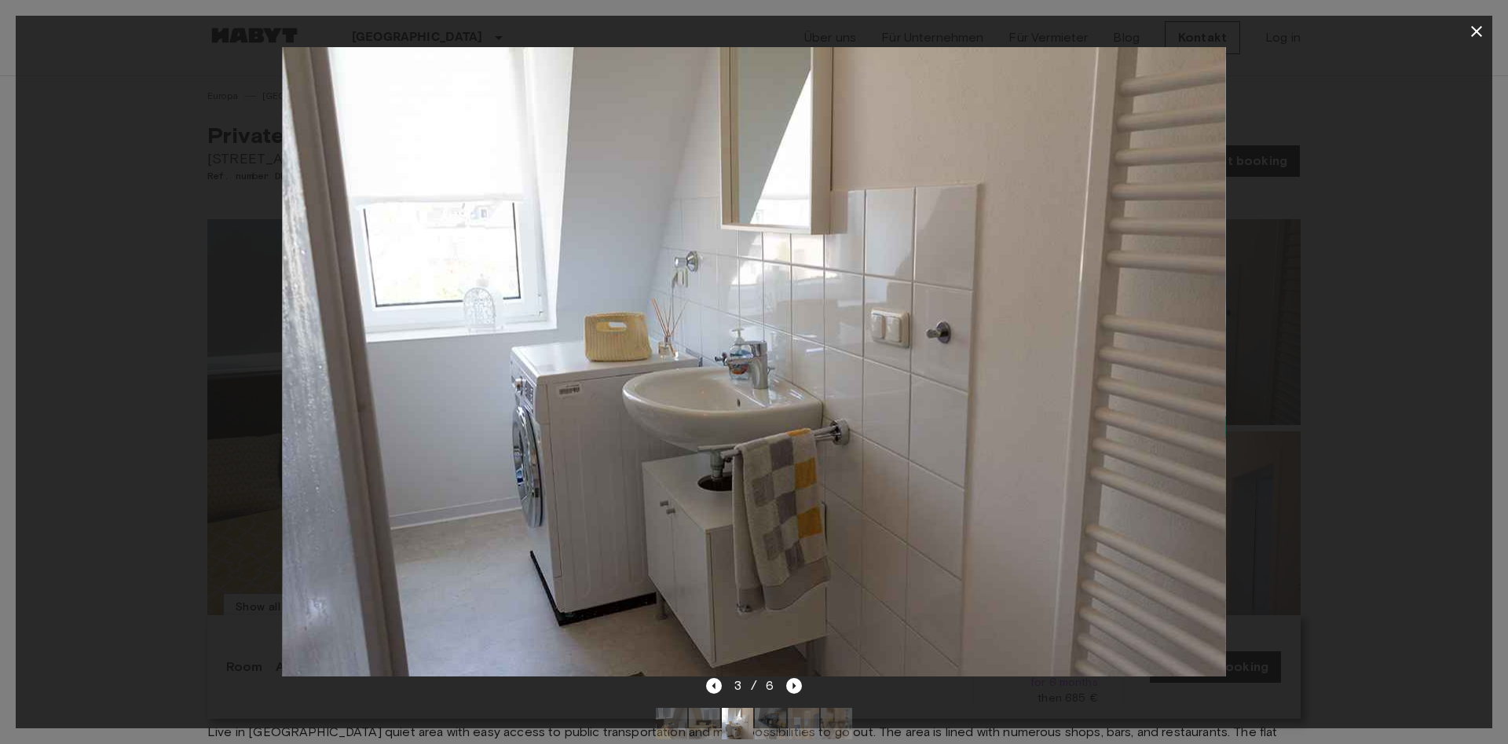
click at [1358, 225] on div at bounding box center [754, 361] width 1476 height 629
click at [1489, 30] on button "button" at bounding box center [1476, 31] width 31 height 31
